Goal: Connect with others: Connect with others

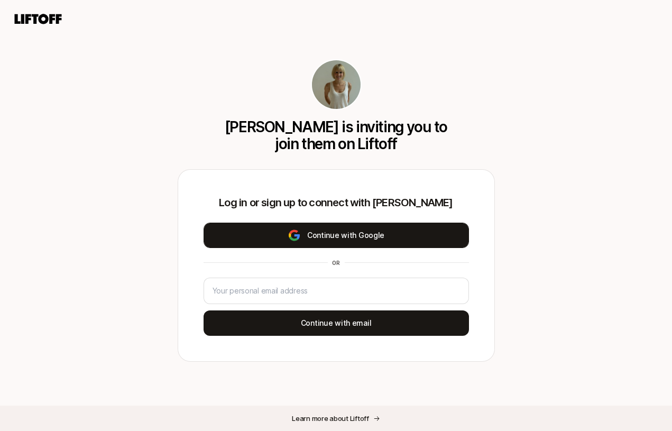
click at [302, 241] on button "Continue with Google" at bounding box center [335, 234] width 265 height 25
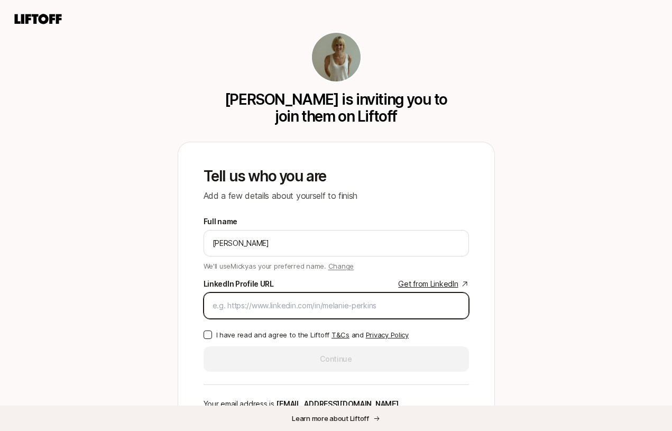
paste input "[URL][DOMAIN_NAME]"
type input "[URL][DOMAIN_NAME]"
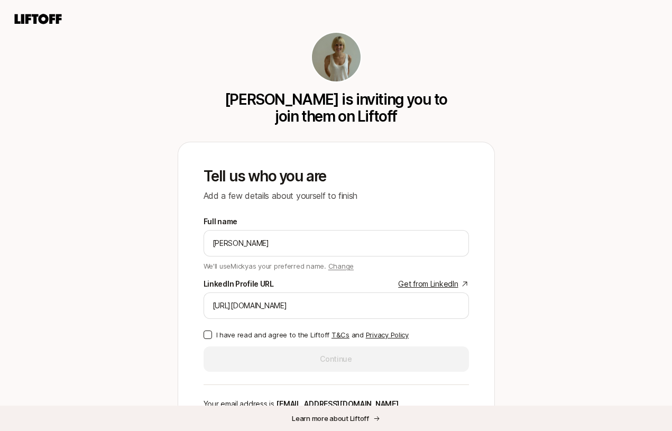
click at [275, 335] on p "I have read and agree to the Liftoff T&Cs and Privacy Policy" at bounding box center [312, 334] width 192 height 11
click at [212, 335] on button "I have read and agree to the Liftoff T&Cs and Privacy Policy" at bounding box center [207, 334] width 8 height 8
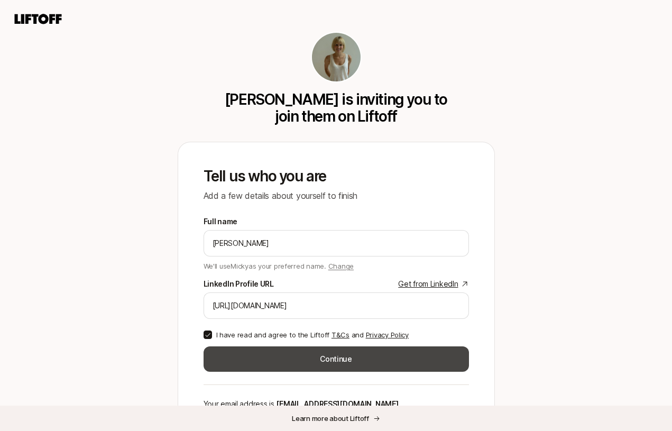
click at [277, 360] on button "Continue" at bounding box center [335, 358] width 265 height 25
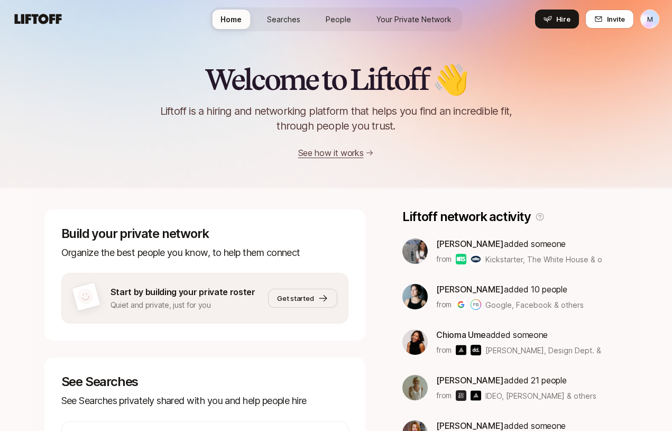
click at [339, 15] on span "People" at bounding box center [337, 19] width 25 height 11
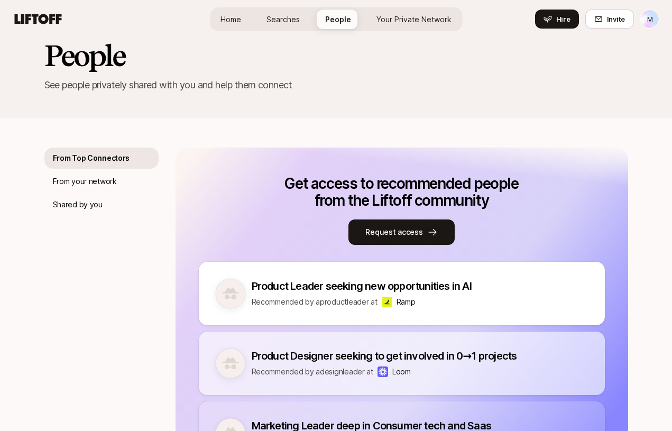
scroll to position [18, 0]
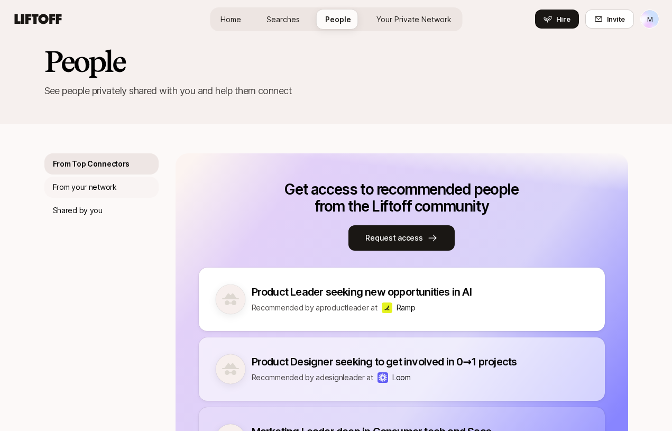
click at [115, 182] on p "From your network" at bounding box center [85, 187] width 64 height 13
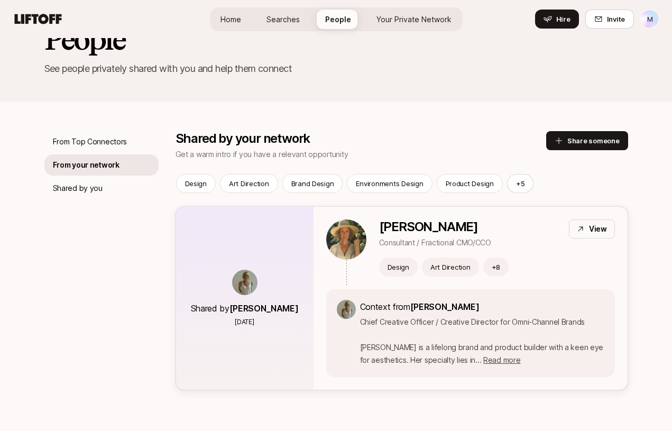
scroll to position [71, 0]
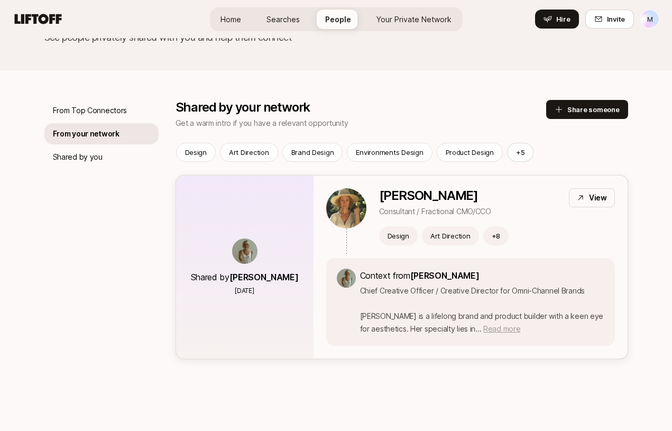
click at [492, 328] on span "Read more" at bounding box center [501, 328] width 37 height 9
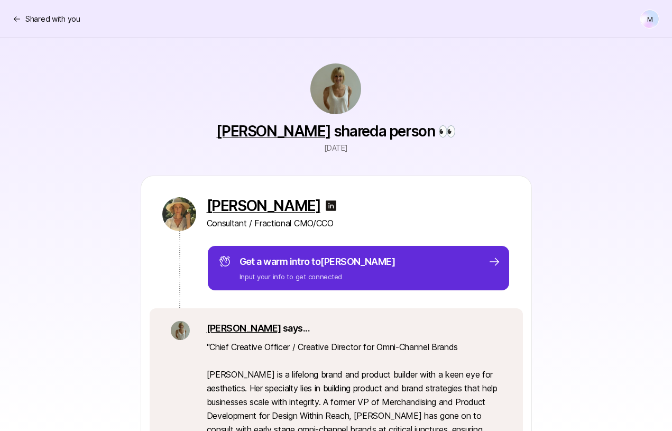
click at [331, 85] on img at bounding box center [335, 88] width 51 height 51
